Goal: Information Seeking & Learning: Check status

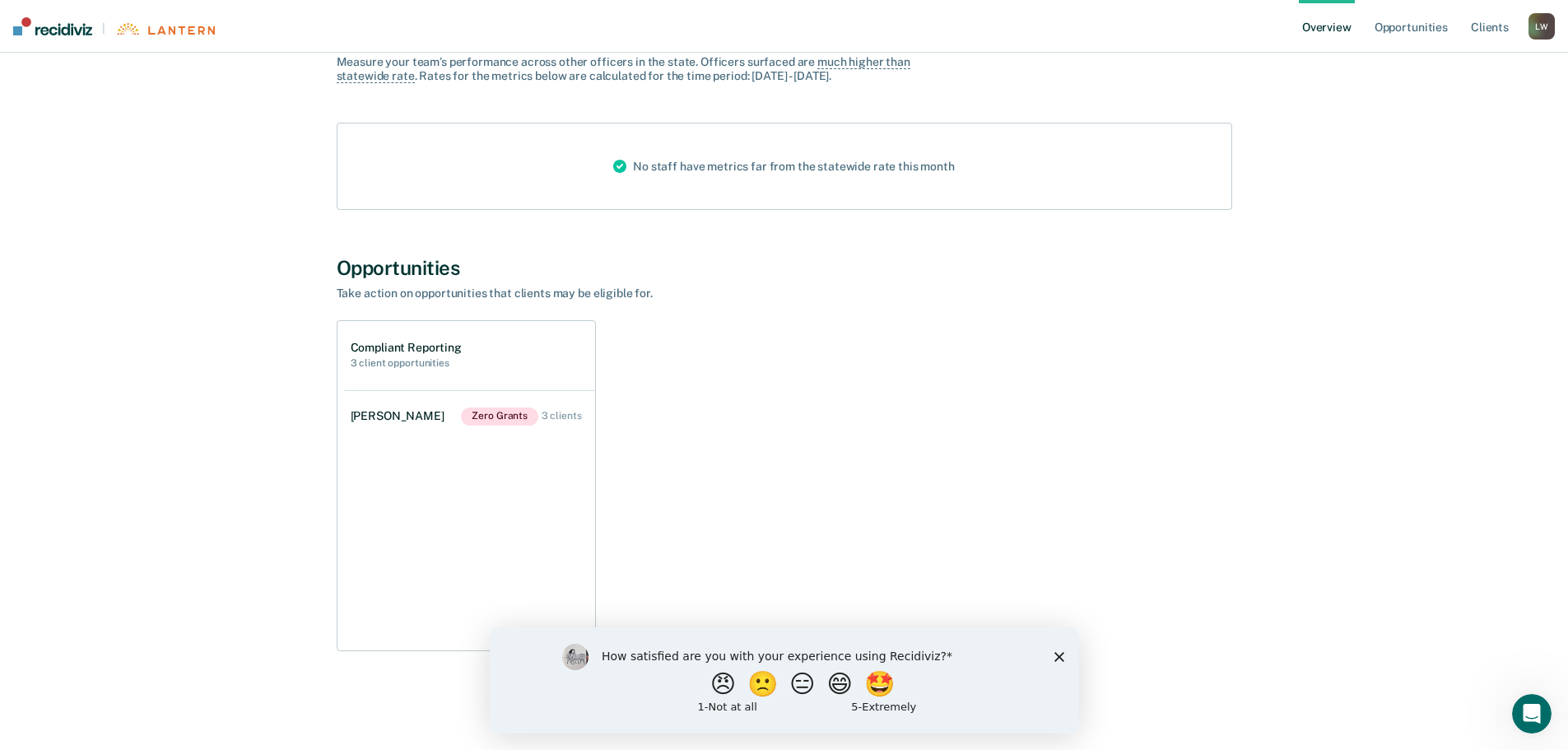
scroll to position [71, 0]
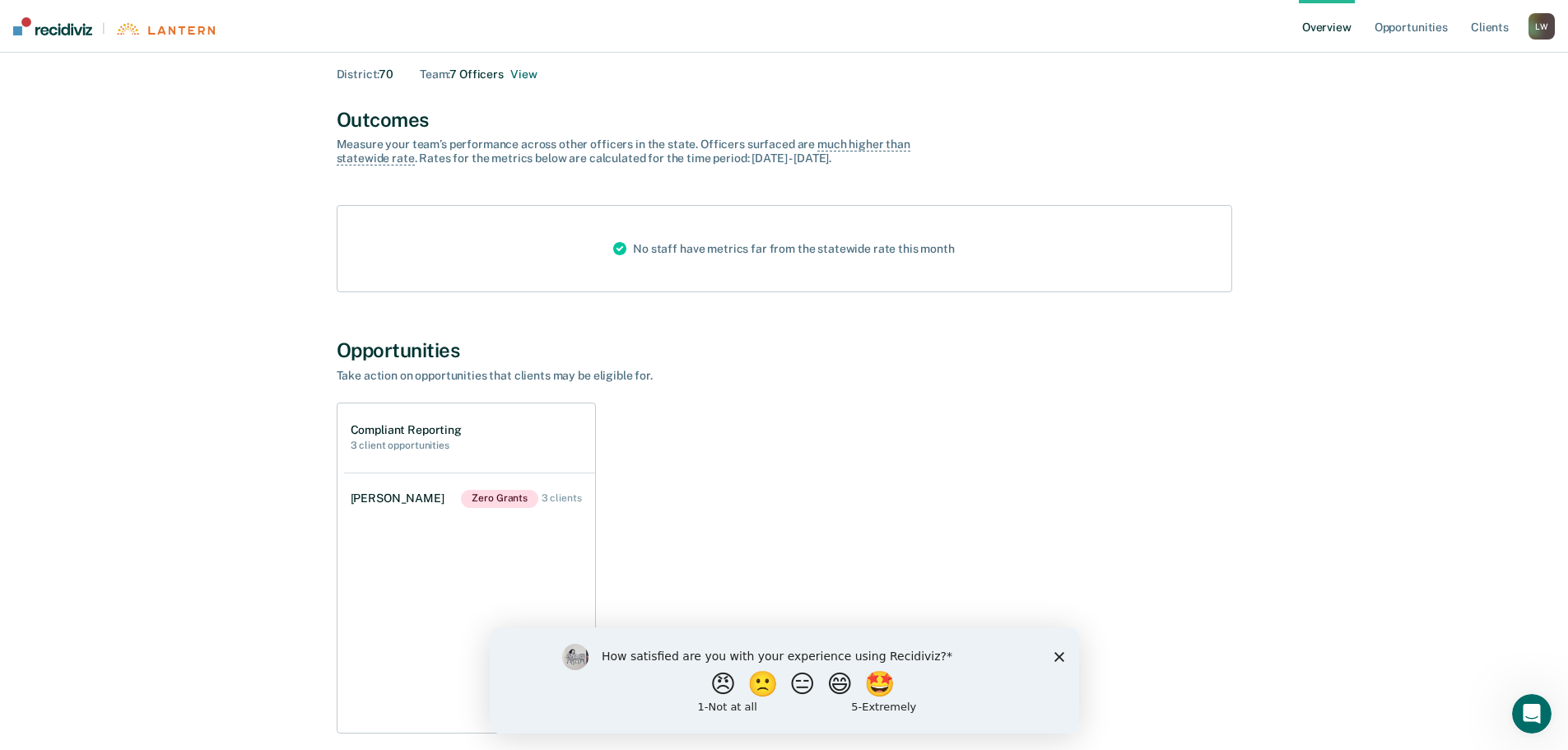
click at [358, 447] on h2 "3 client opportunities" at bounding box center [406, 445] width 111 height 11
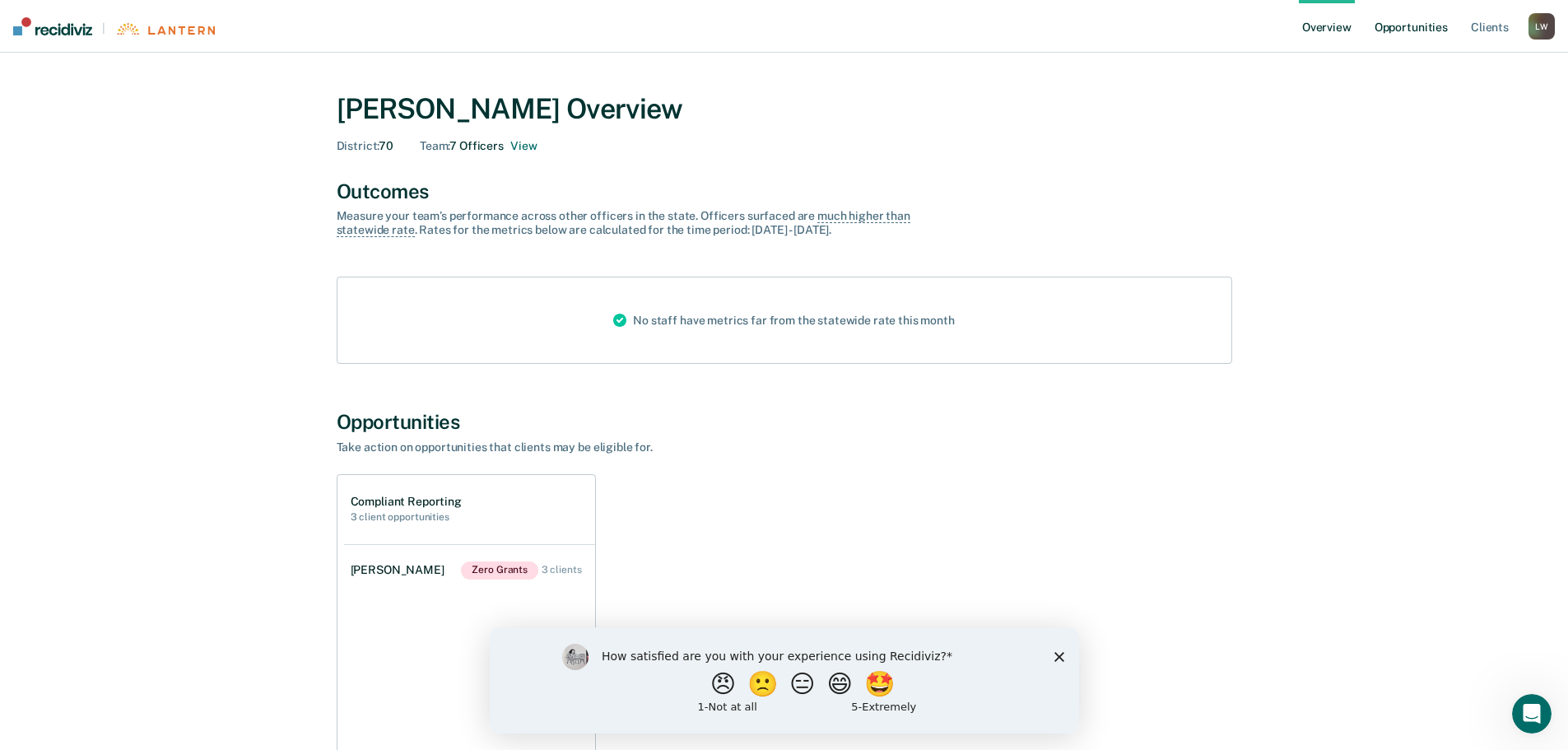
click at [1424, 25] on link "Opportunities" at bounding box center [1411, 26] width 80 height 53
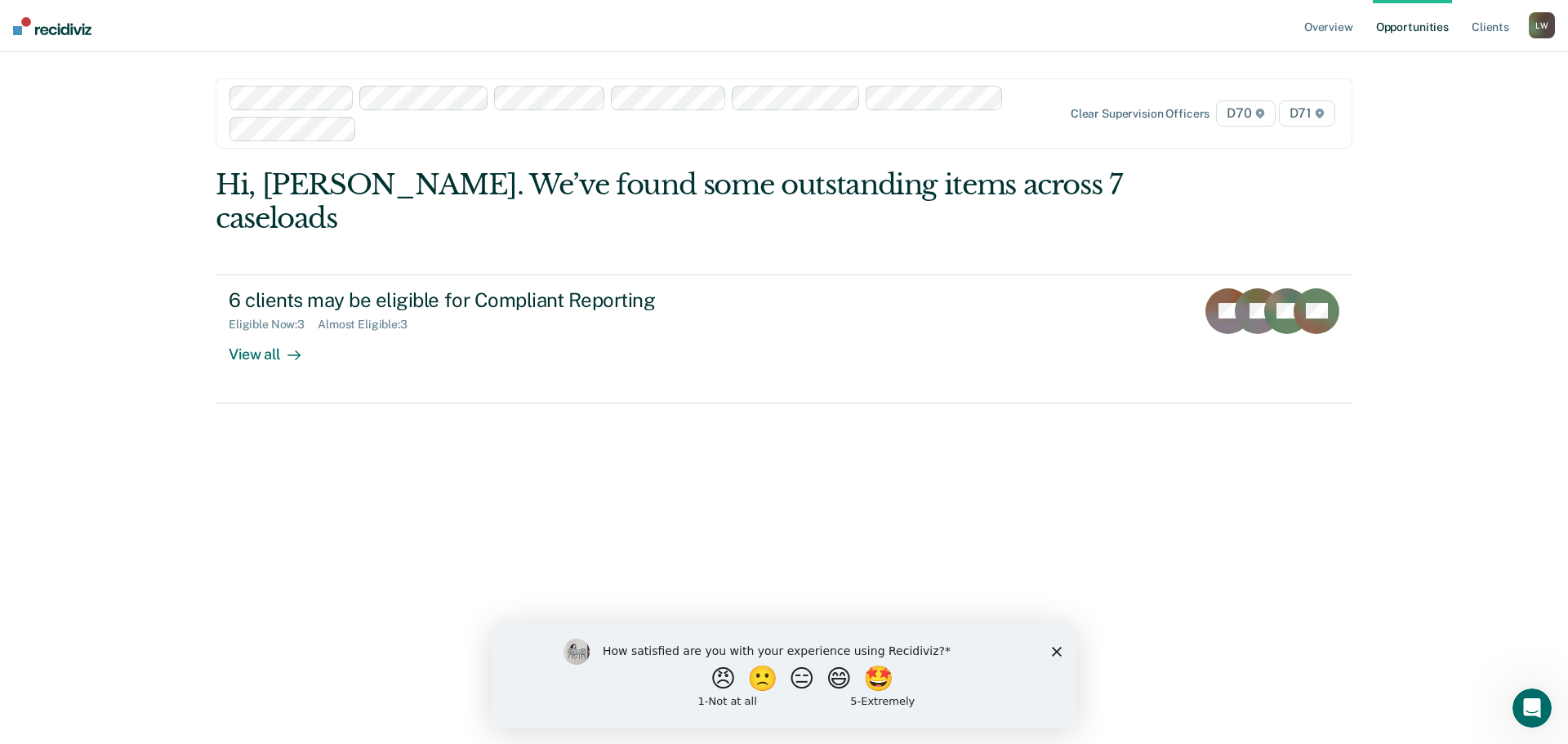
click at [1303, 112] on span "D71" at bounding box center [1307, 113] width 56 height 26
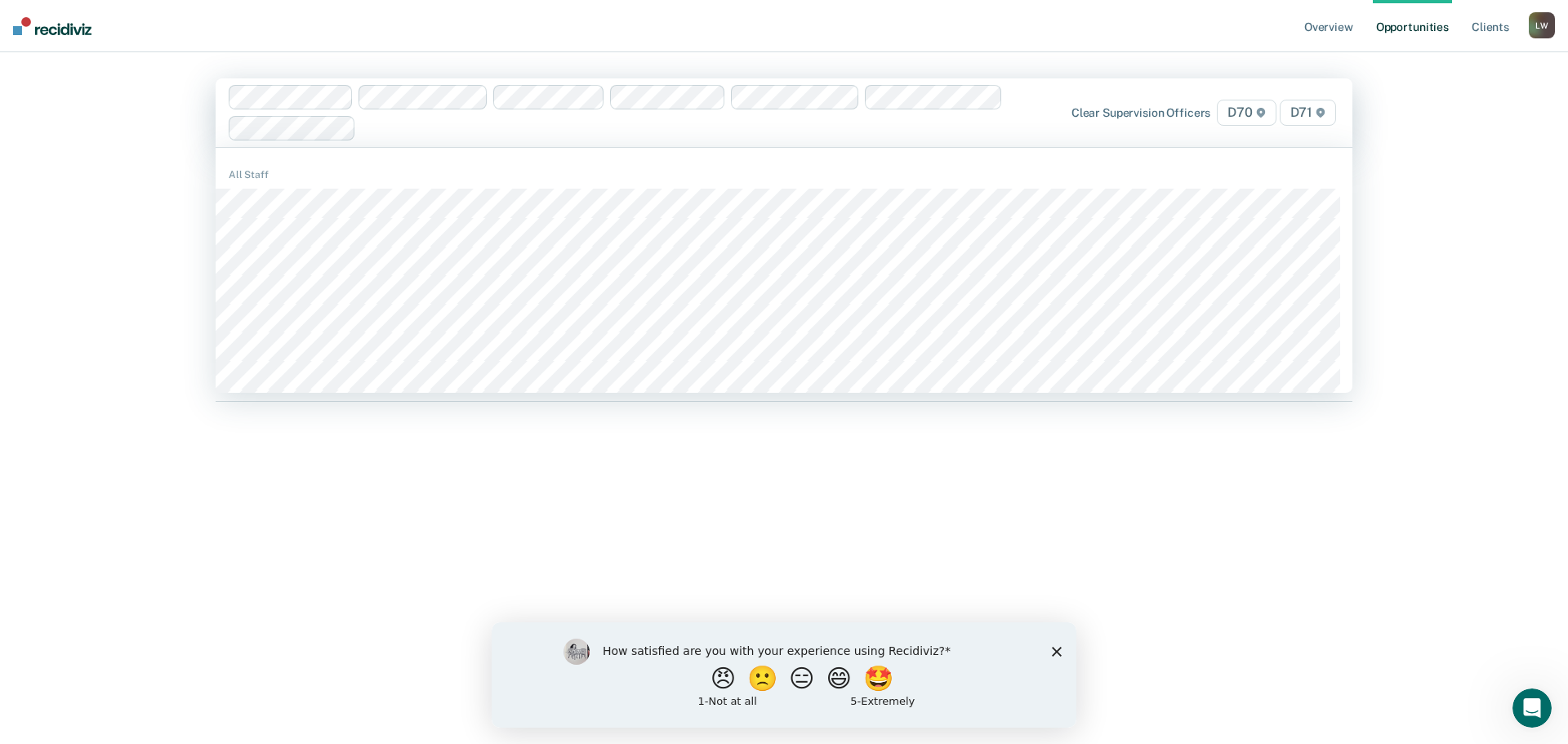
drag, startPoint x: 848, startPoint y: 514, endPoint x: 853, endPoint y: 493, distance: 21.6
click at [850, 508] on div "Hi, [PERSON_NAME]. We’ve found some outstanding items across 7 caseloads 6 clie…" at bounding box center [784, 447] width 1137 height 561
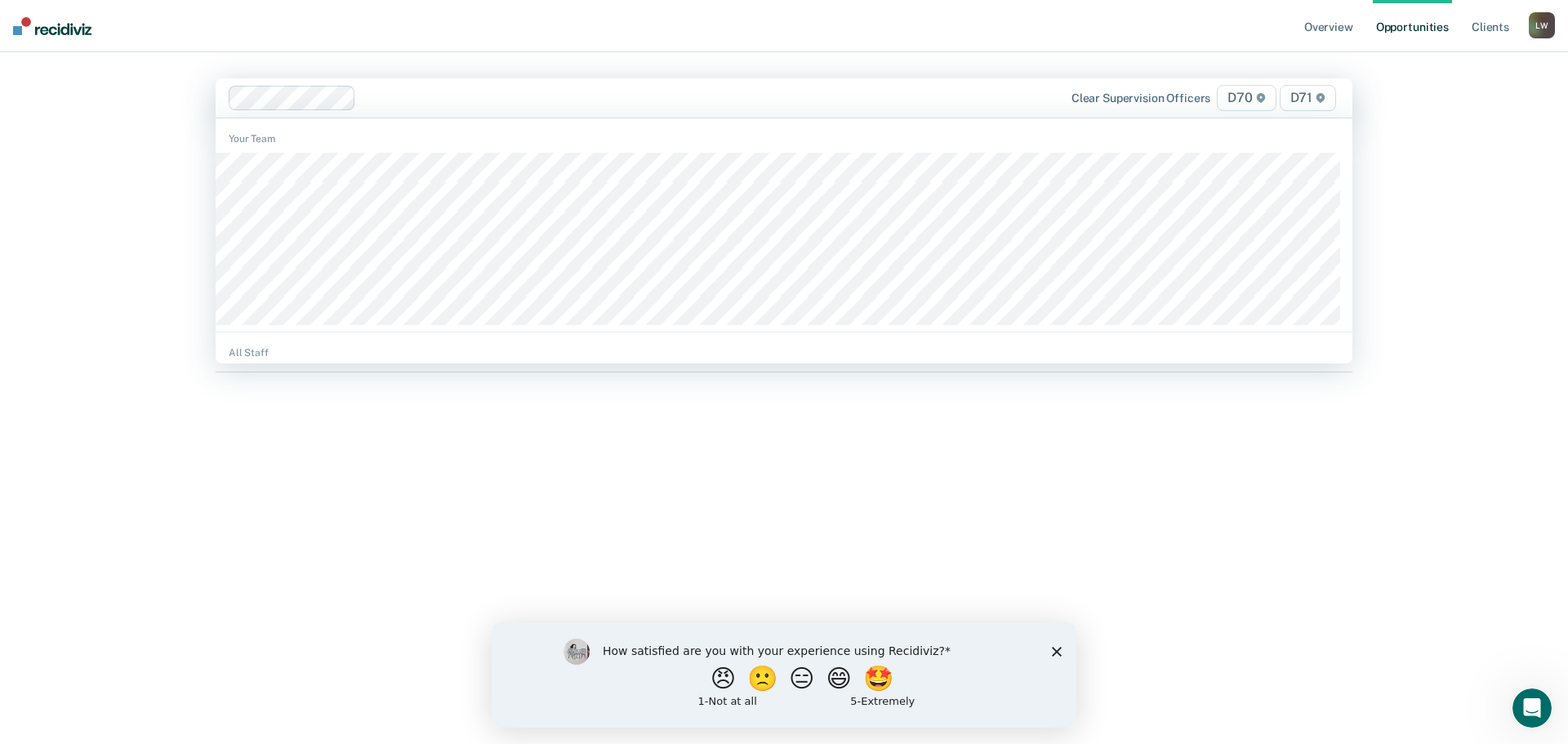
click at [1308, 98] on span "D71" at bounding box center [1307, 98] width 56 height 26
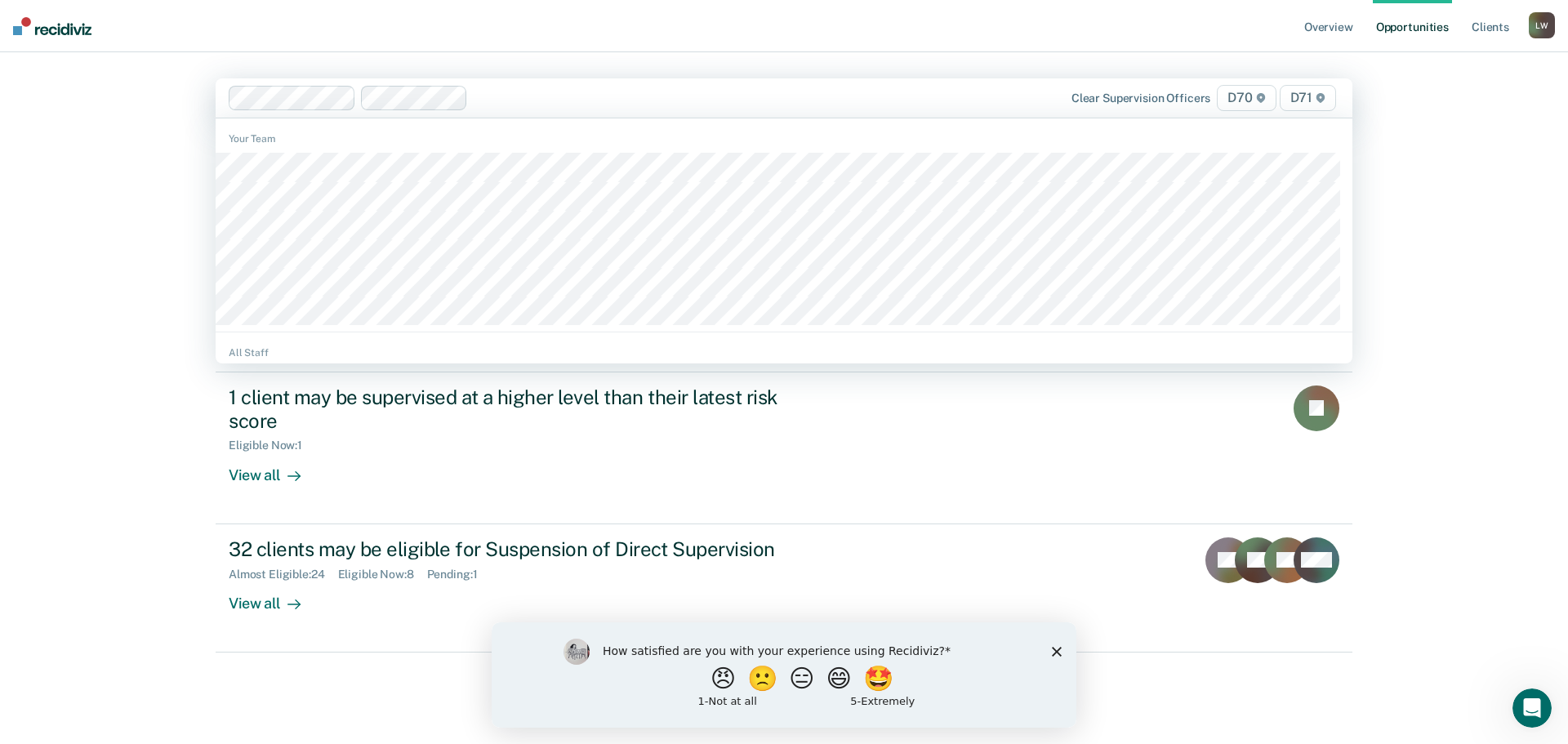
click at [1305, 96] on span "D71" at bounding box center [1307, 98] width 56 height 26
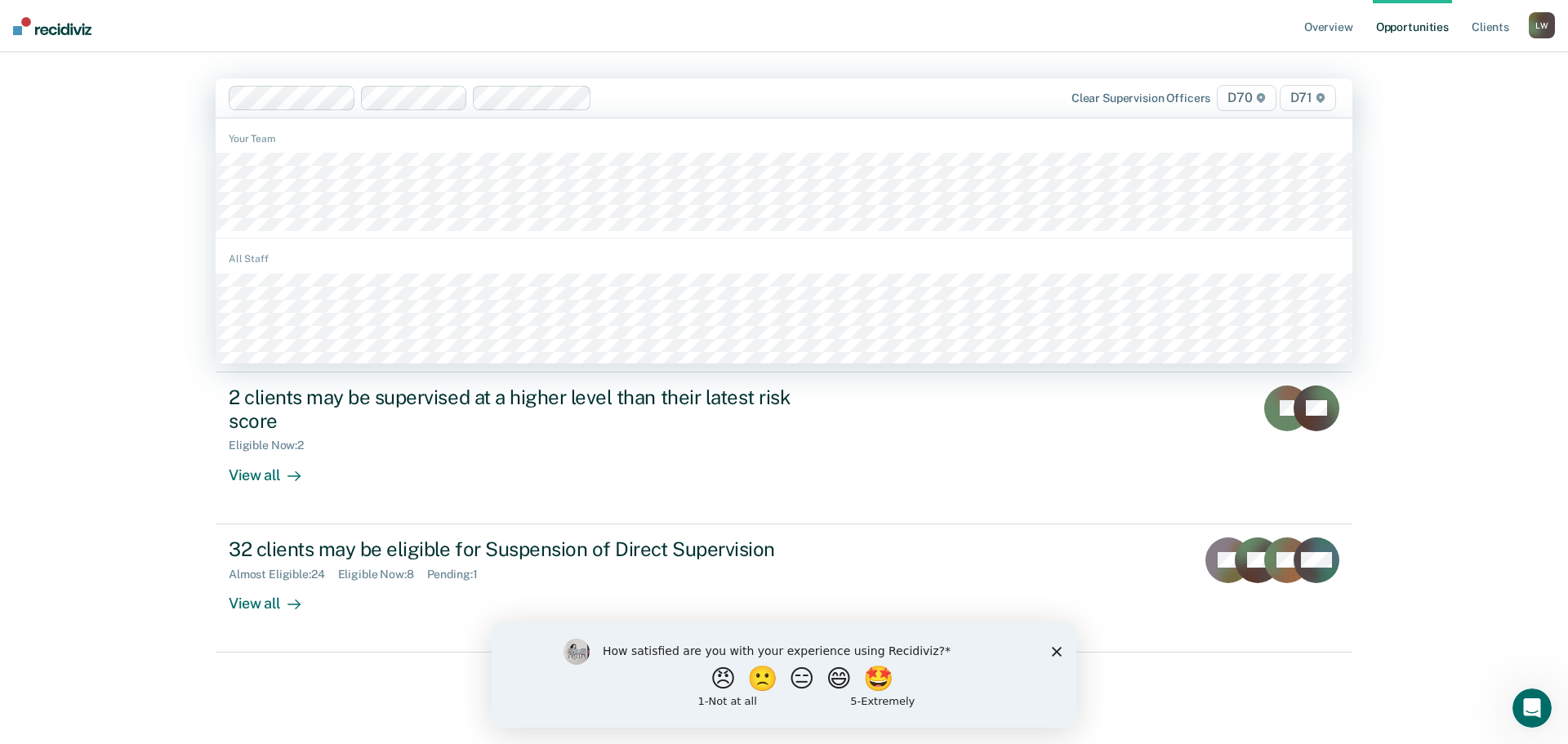
click at [1306, 98] on span "D71" at bounding box center [1307, 98] width 56 height 26
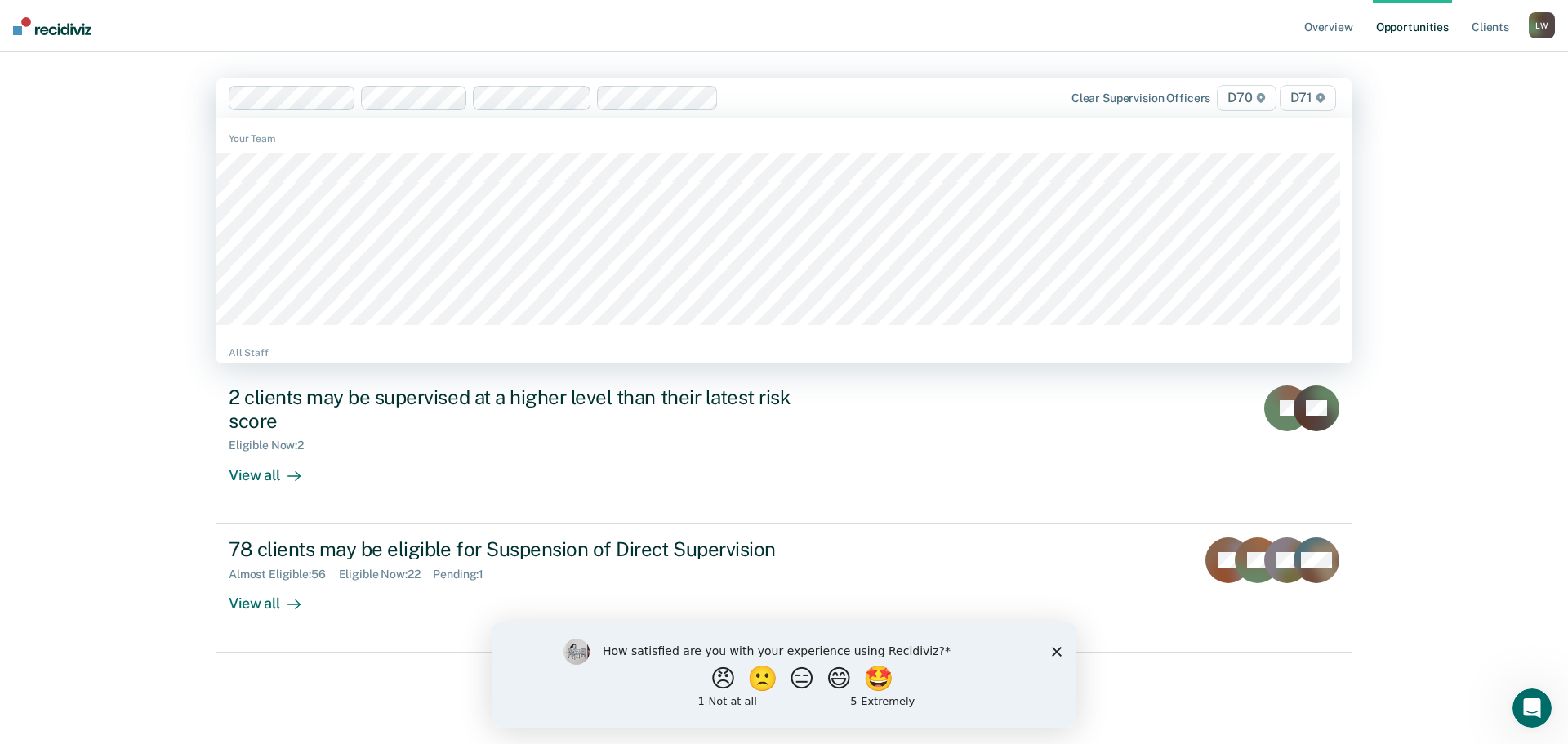
click at [1296, 94] on span "D71" at bounding box center [1307, 98] width 56 height 26
click at [1306, 92] on span "D71" at bounding box center [1307, 98] width 56 height 26
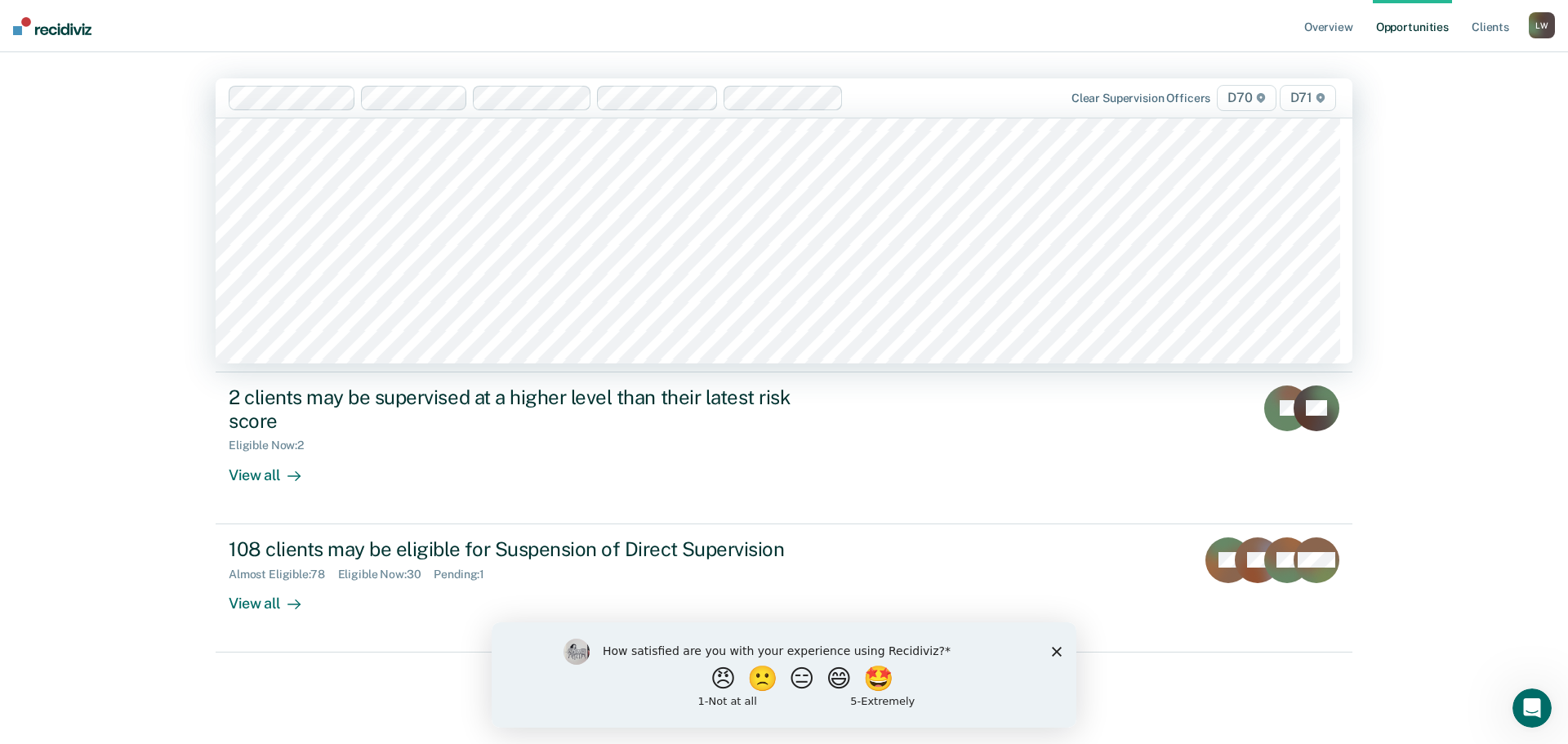
scroll to position [980, 0]
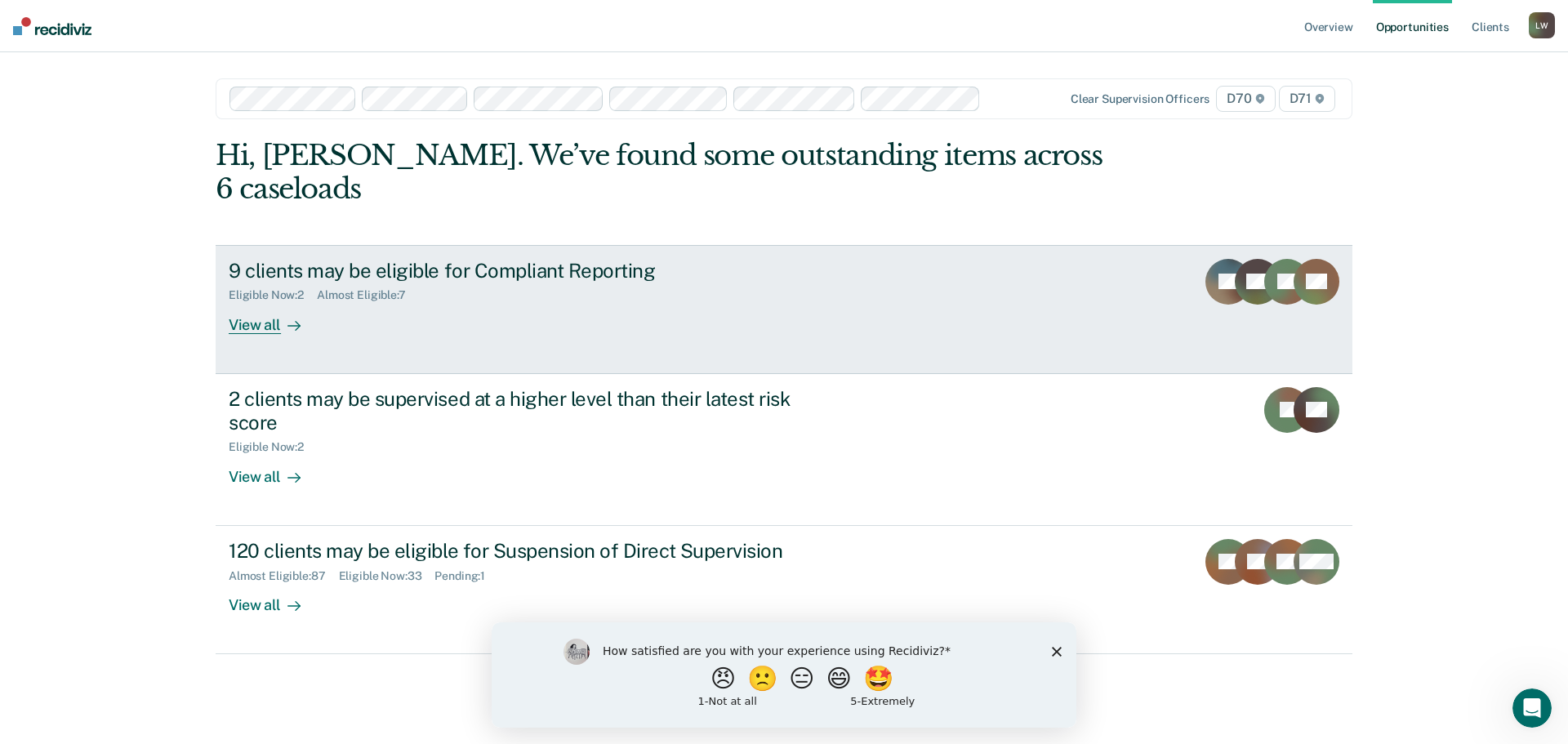
click at [255, 319] on div "View all" at bounding box center [274, 318] width 91 height 32
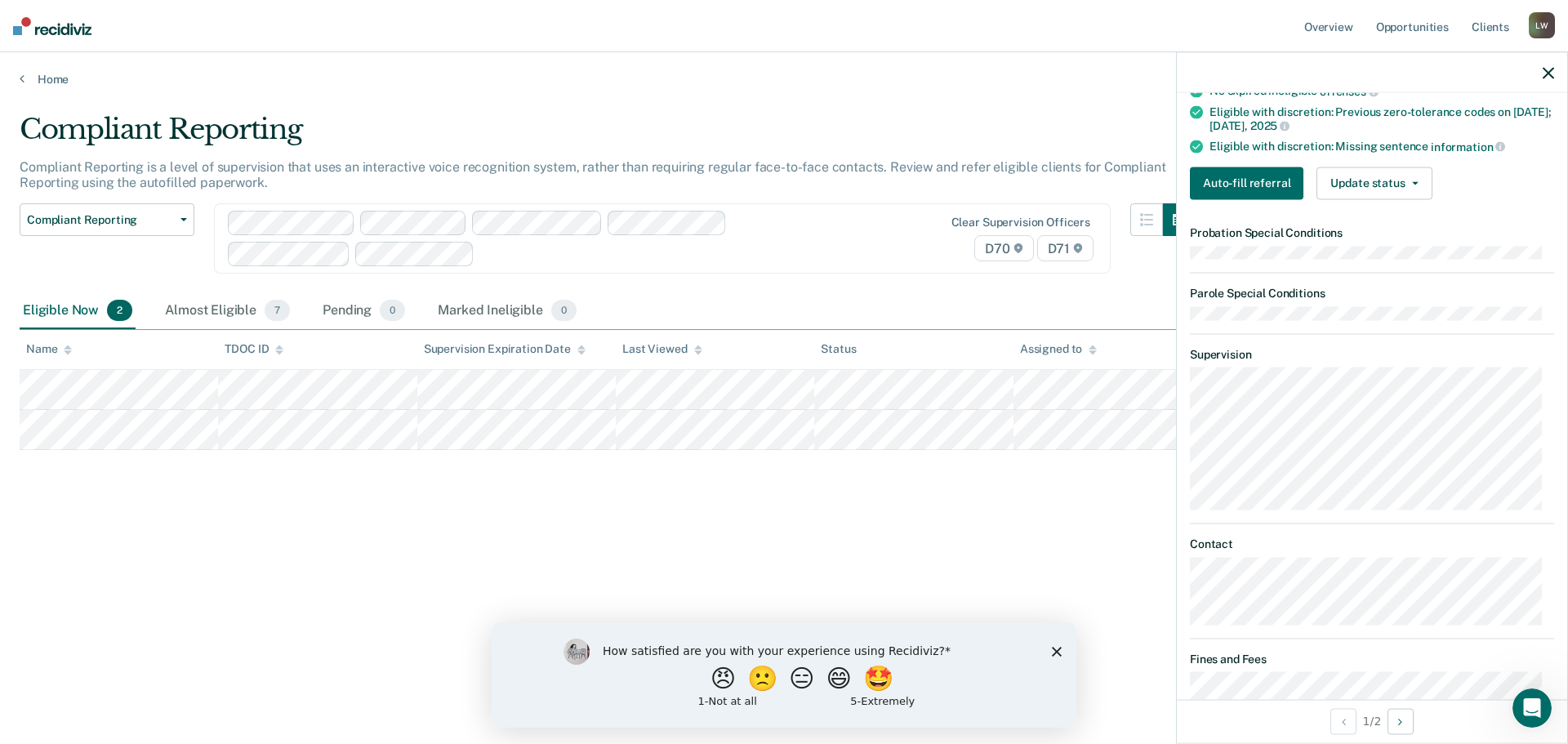
scroll to position [415, 0]
